Goal: Transaction & Acquisition: Purchase product/service

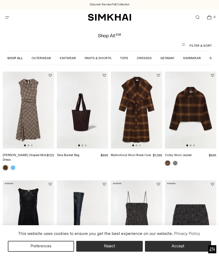
click at [127, 59] on link "Tops" at bounding box center [124, 58] width 8 height 4
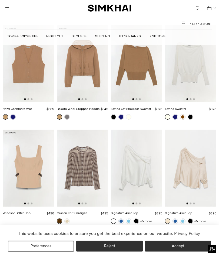
scroll to position [1002, 0]
click at [197, 150] on img at bounding box center [190, 168] width 51 height 77
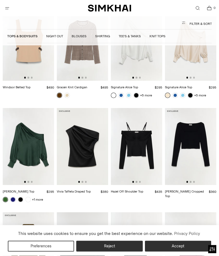
scroll to position [1128, 0]
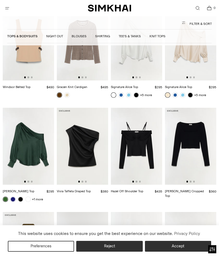
click at [40, 130] on img at bounding box center [28, 146] width 51 height 77
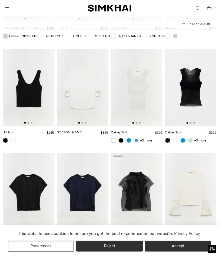
scroll to position [2342, 0]
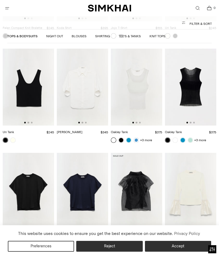
click at [200, 162] on img at bounding box center [190, 191] width 51 height 77
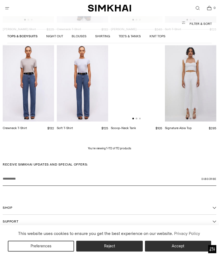
scroll to position [2857, 0]
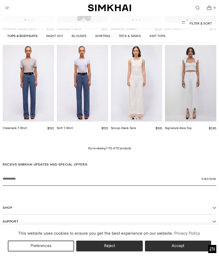
click at [157, 35] on link "Knit Tops" at bounding box center [157, 36] width 16 height 4
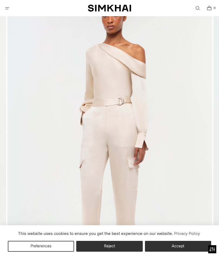
scroll to position [74, 0]
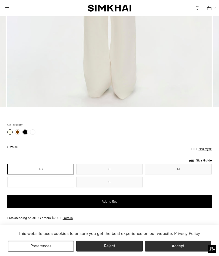
scroll to position [259, 0]
click at [25, 131] on link at bounding box center [24, 131] width 5 height 5
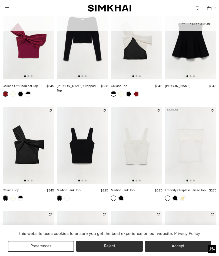
scroll to position [54, 0]
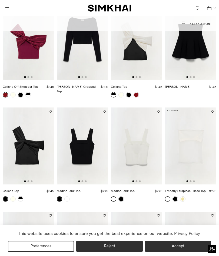
click at [9, 7] on icon "Open menu modal" at bounding box center [7, 8] width 6 height 4
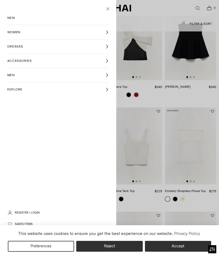
scroll to position [0, 0]
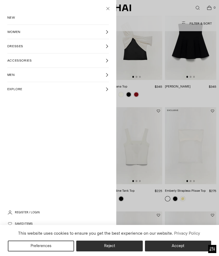
click at [15, 16] on span "NEW" at bounding box center [11, 17] width 8 height 5
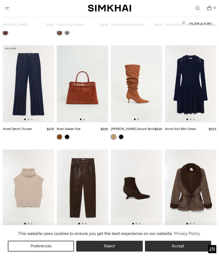
scroll to position [3876, 0]
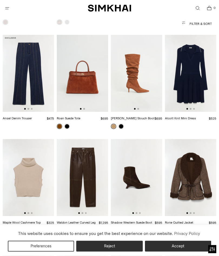
click at [166, 185] on div "Rorie Quilted Jacket $595 Unit price / per" at bounding box center [190, 190] width 51 height 102
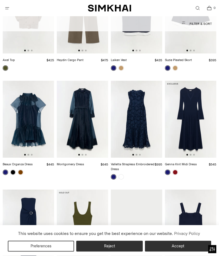
scroll to position [5217, 0]
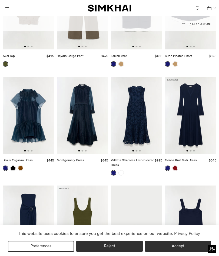
click at [175, 166] on link at bounding box center [174, 168] width 5 height 5
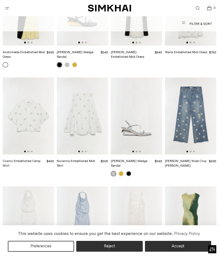
scroll to position [6827, 0]
click at [201, 186] on img at bounding box center [190, 224] width 51 height 77
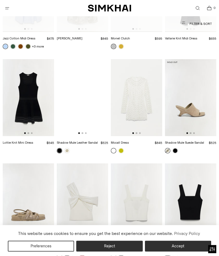
scroll to position [8186, 0]
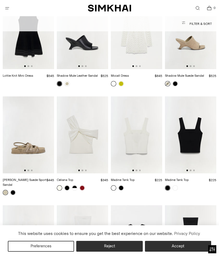
click at [89, 205] on img at bounding box center [82, 243] width 51 height 77
